Goal: Task Accomplishment & Management: Manage account settings

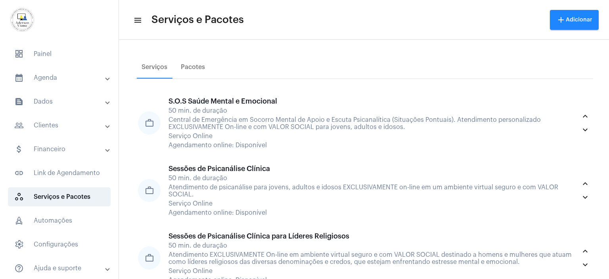
scroll to position [1477, 0]
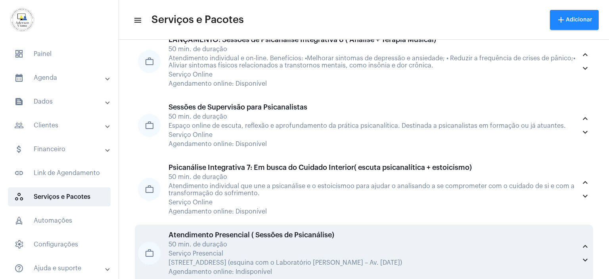
click at [413, 240] on div "50 min. de duração" at bounding box center [372, 243] width 408 height 7
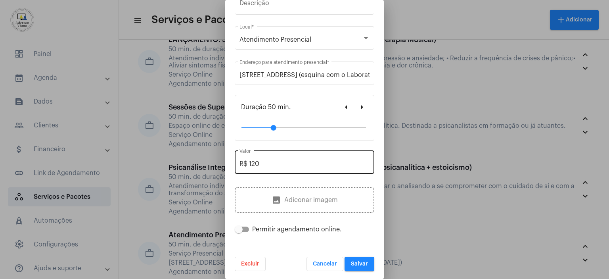
scroll to position [80, 0]
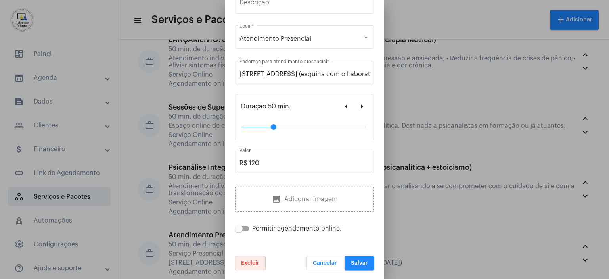
click at [244, 266] on button "Excluir" at bounding box center [250, 263] width 31 height 14
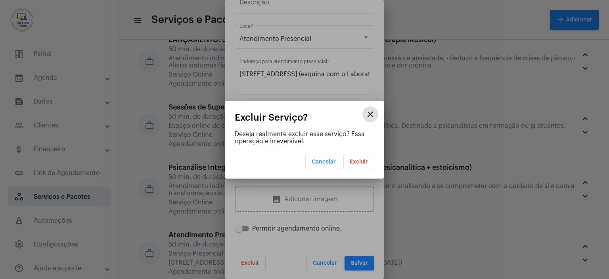
click at [363, 160] on span "Excluir" at bounding box center [358, 162] width 18 height 6
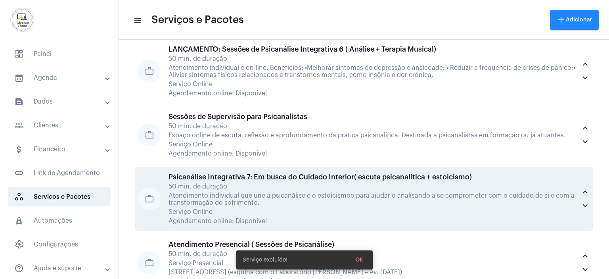
scroll to position [1477, 0]
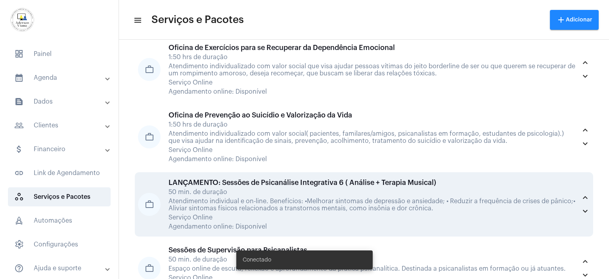
scroll to position [1417, 0]
